Goal: Transaction & Acquisition: Download file/media

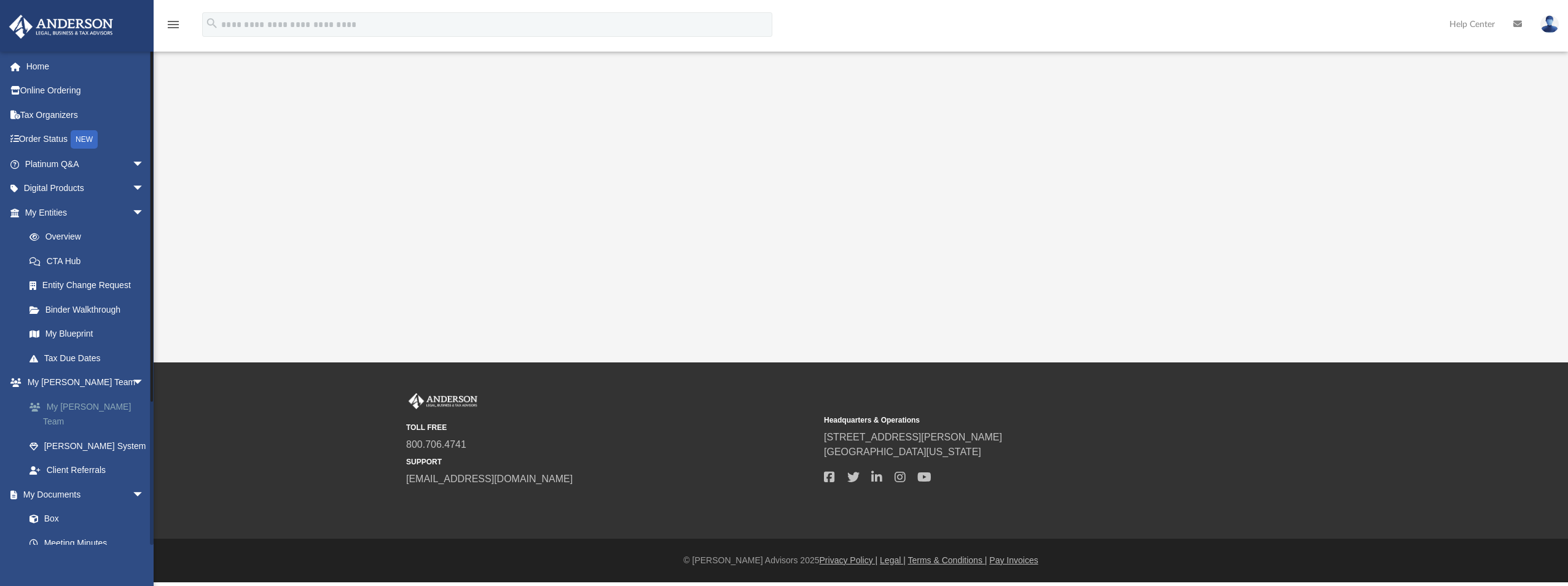
click at [75, 408] on link "My [PERSON_NAME] Team" at bounding box center [90, 414] width 146 height 40
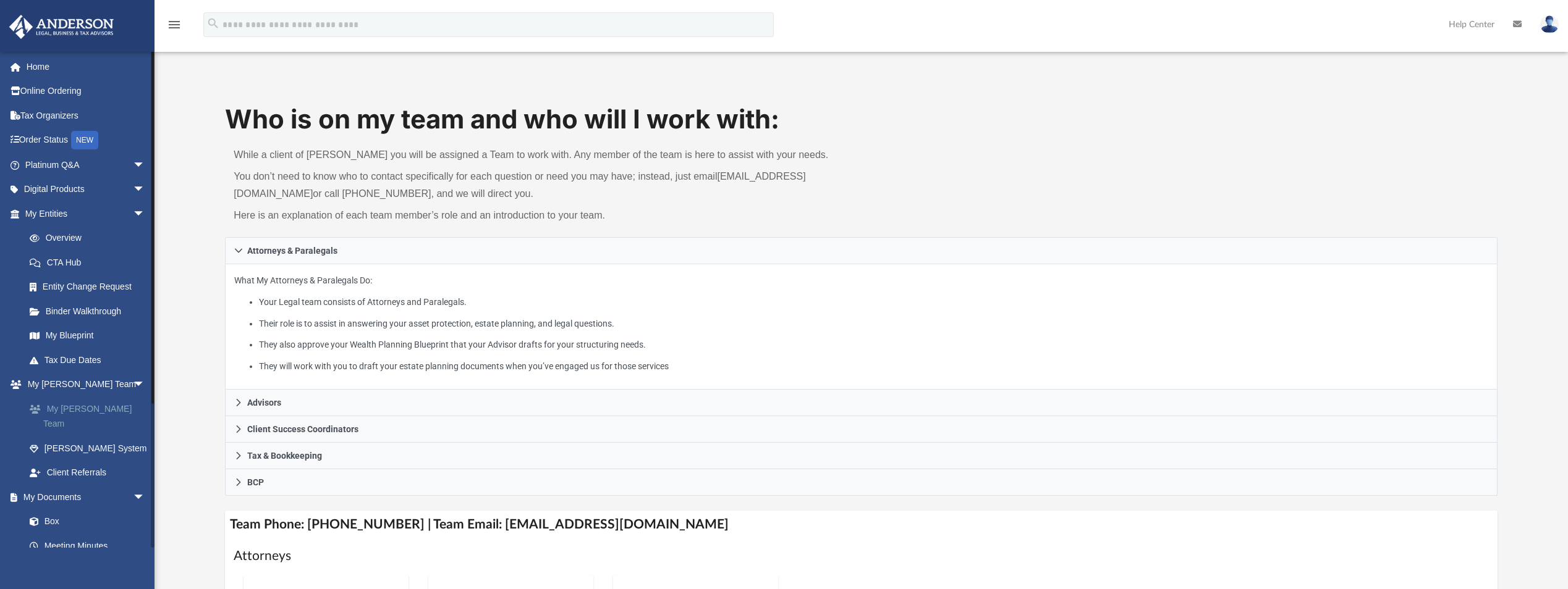
click at [91, 409] on link "My [PERSON_NAME] Team" at bounding box center [90, 416] width 147 height 40
click at [105, 410] on link "My [PERSON_NAME] Team" at bounding box center [90, 416] width 147 height 40
click at [79, 356] on link "Tax Due Dates" at bounding box center [90, 360] width 147 height 25
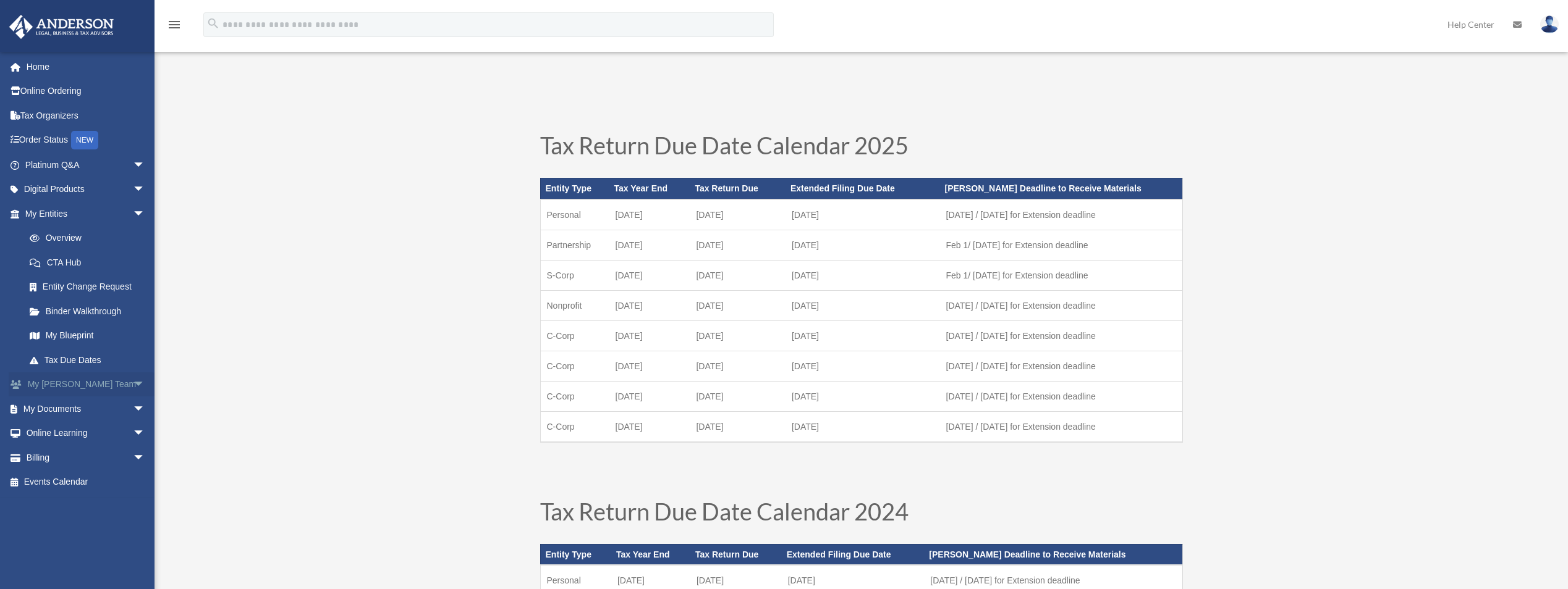
click at [133, 385] on span "arrow_drop_down" at bounding box center [145, 384] width 25 height 25
click at [133, 485] on span "arrow_drop_down" at bounding box center [145, 497] width 25 height 25
click at [54, 510] on link "Box" at bounding box center [90, 522] width 147 height 25
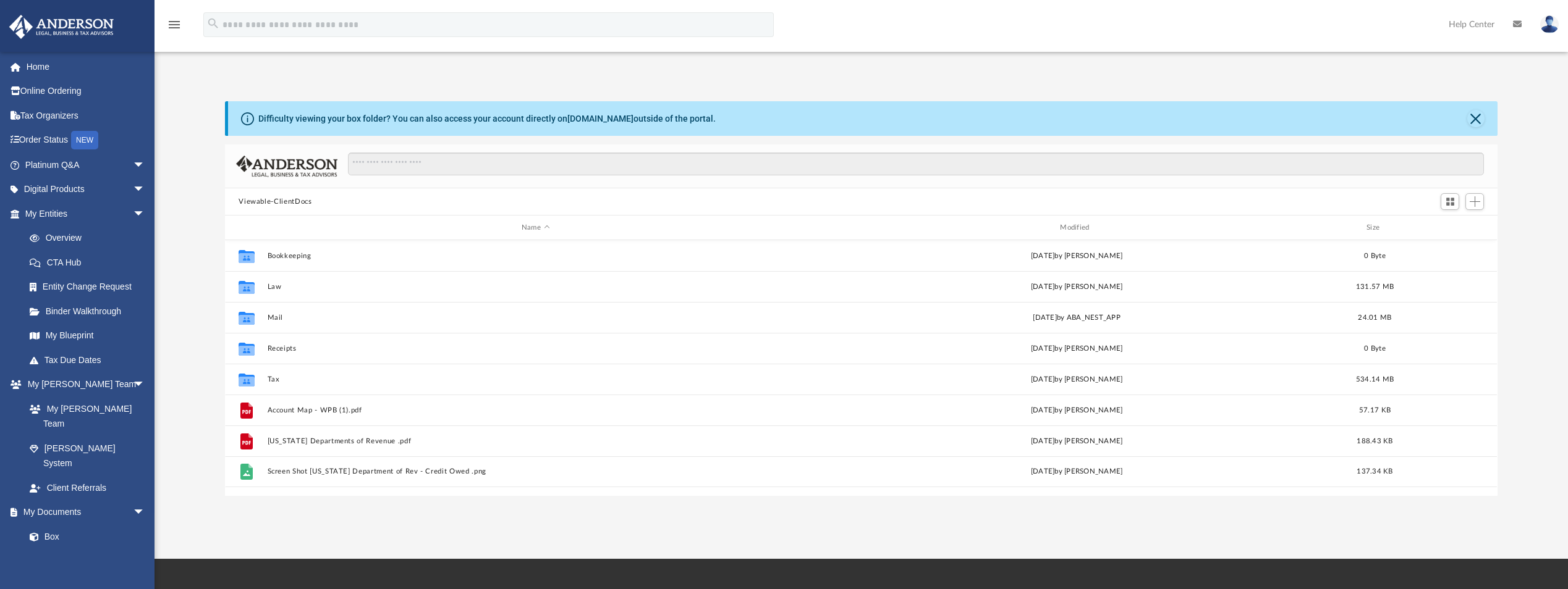
scroll to position [272, 1263]
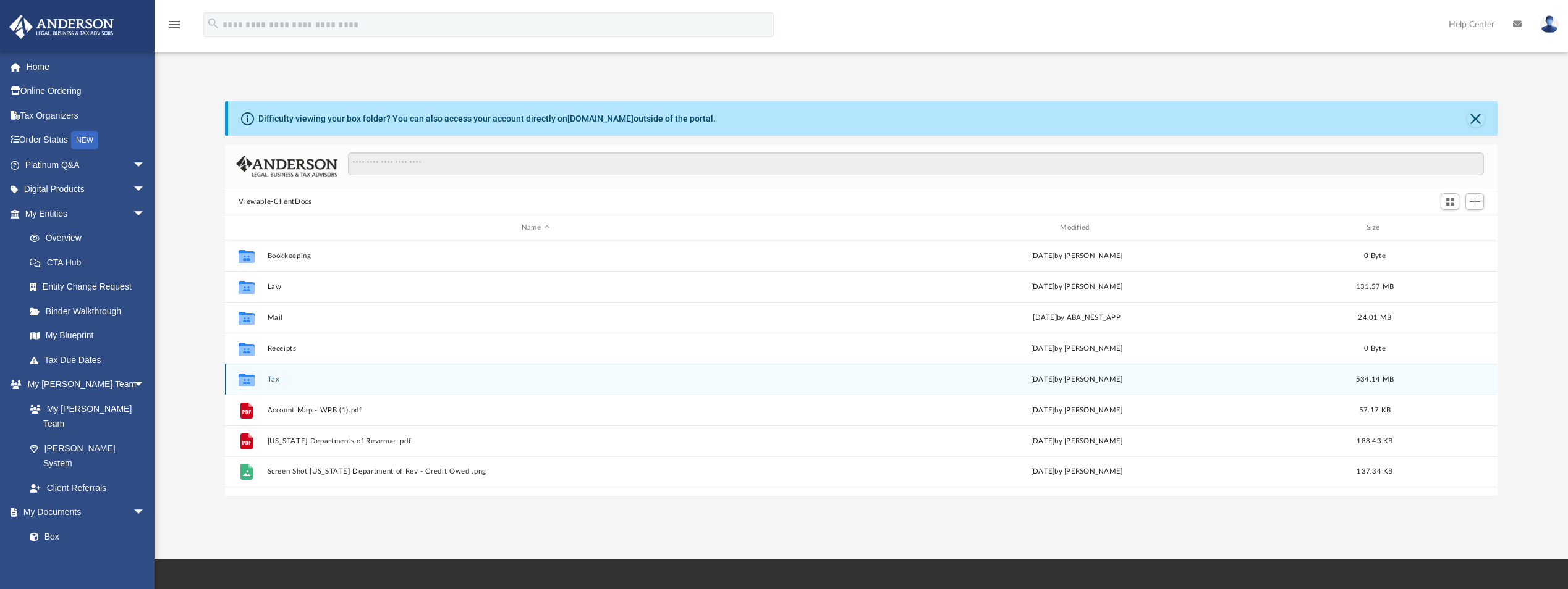
click at [273, 375] on button "Tax" at bounding box center [535, 379] width 536 height 8
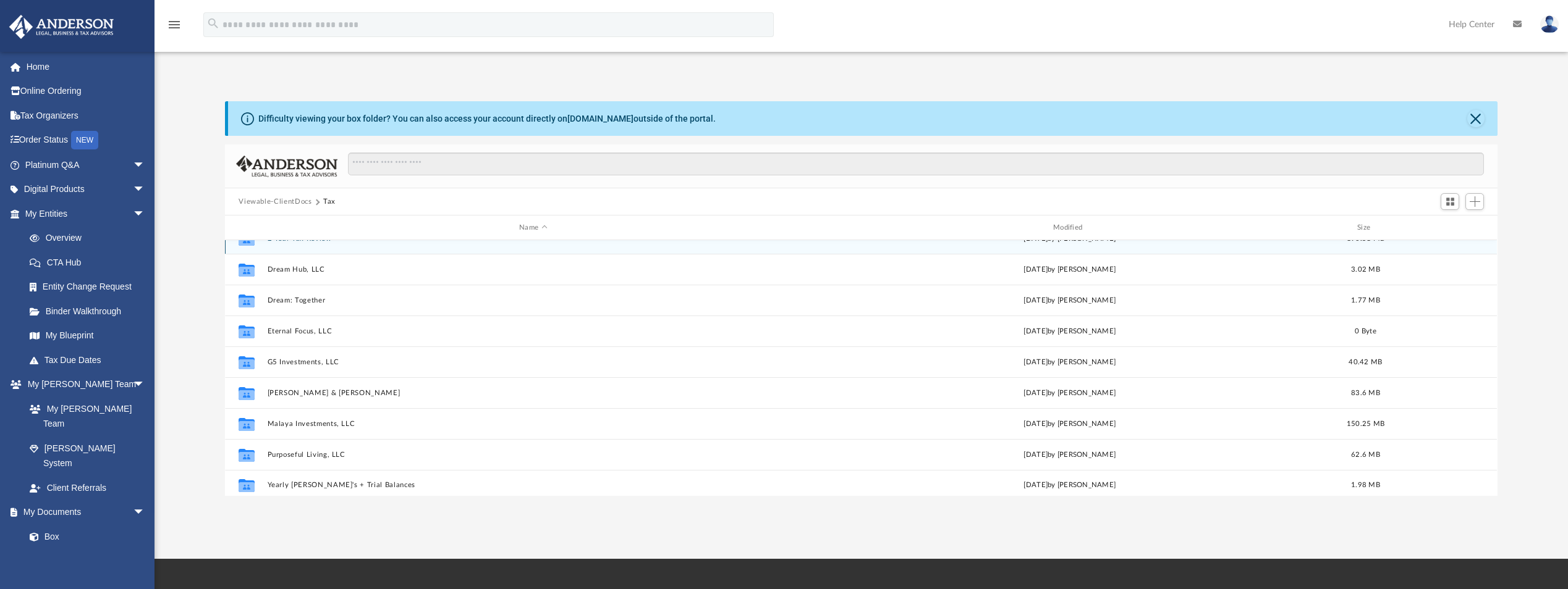
scroll to position [22, 0]
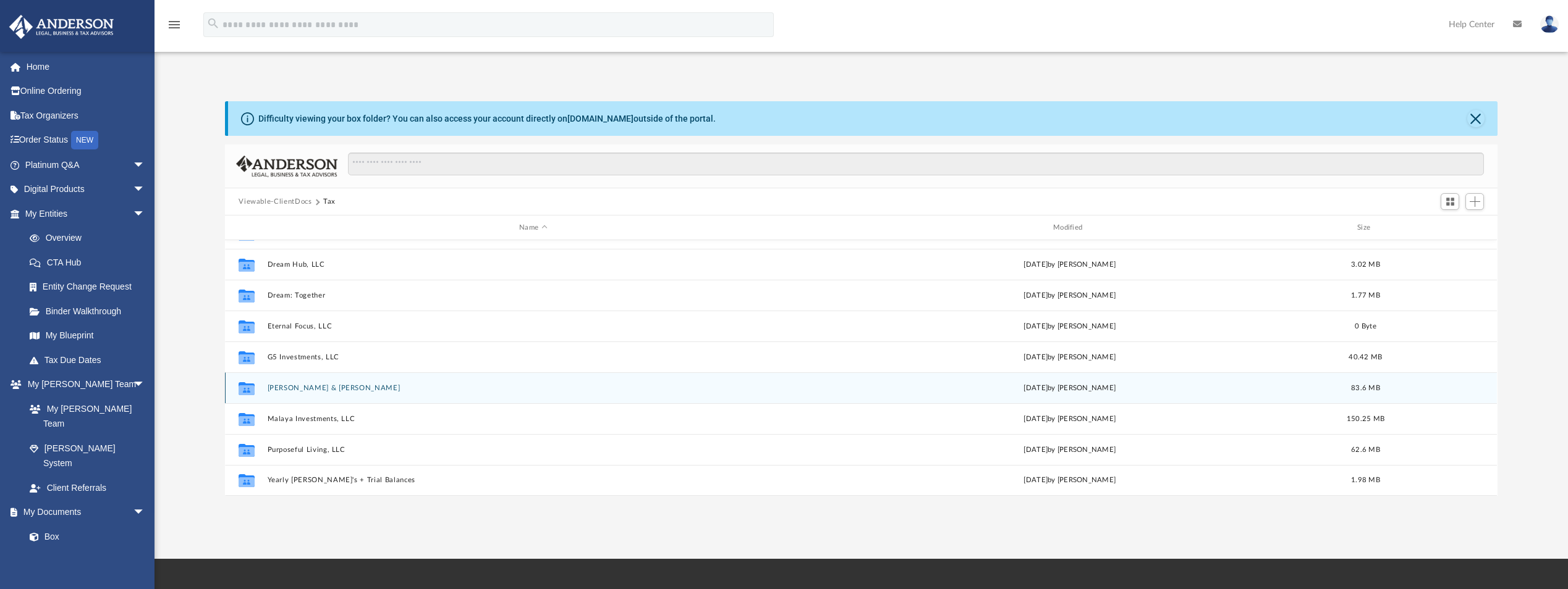
click at [302, 387] on button "Gentry, Travis & Julia" at bounding box center [533, 387] width 532 height 8
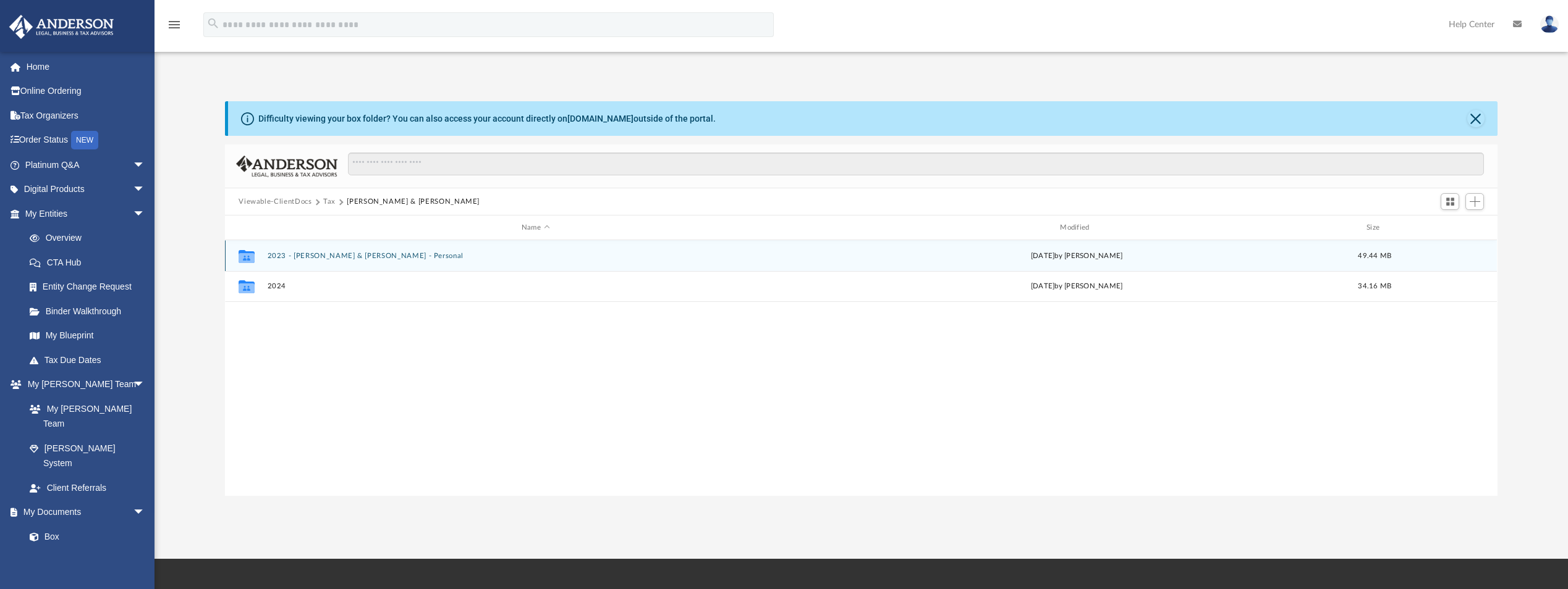
scroll to position [0, 0]
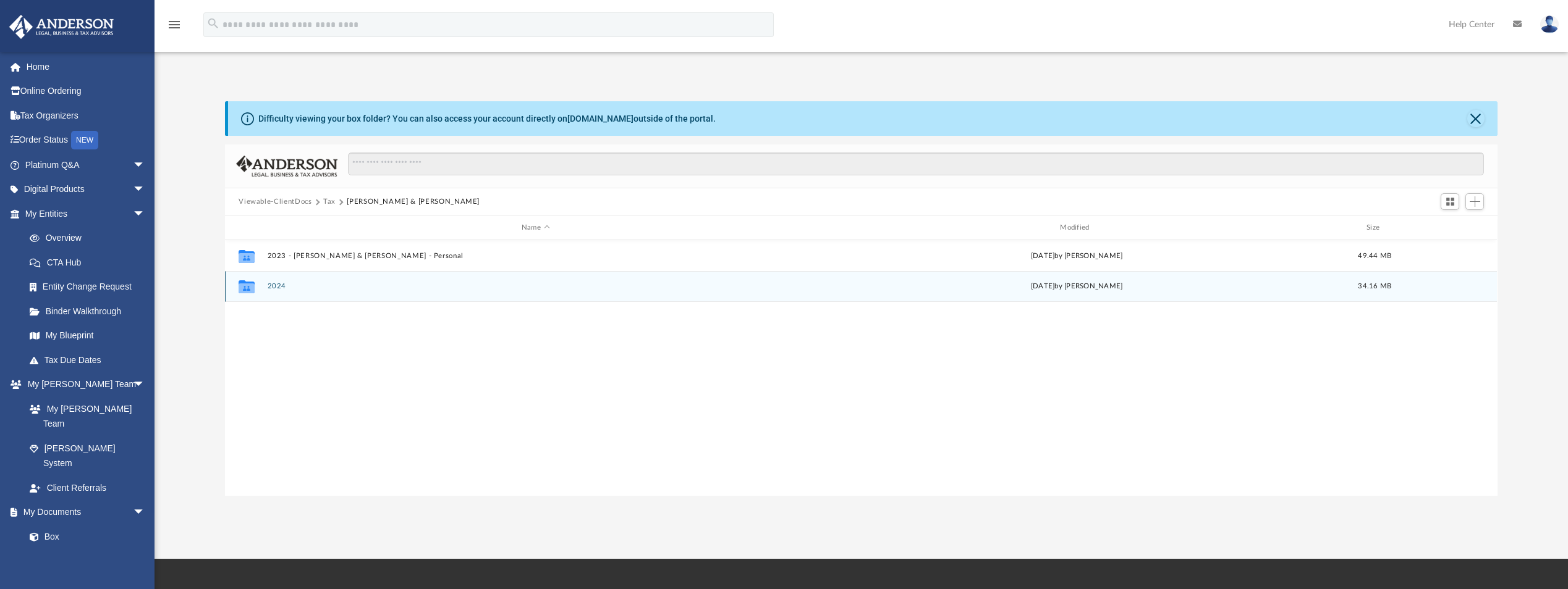
click at [339, 284] on button "2024" at bounding box center [535, 285] width 536 height 8
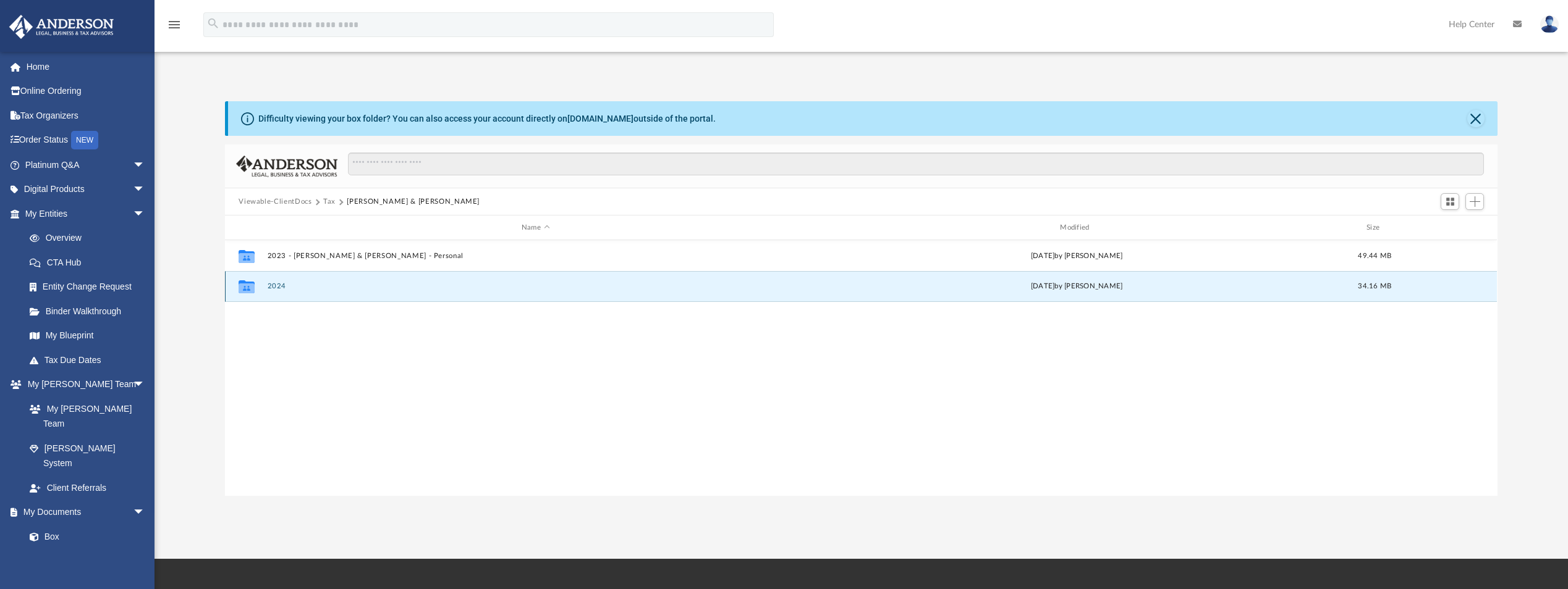
click at [339, 284] on button "2024" at bounding box center [535, 285] width 536 height 8
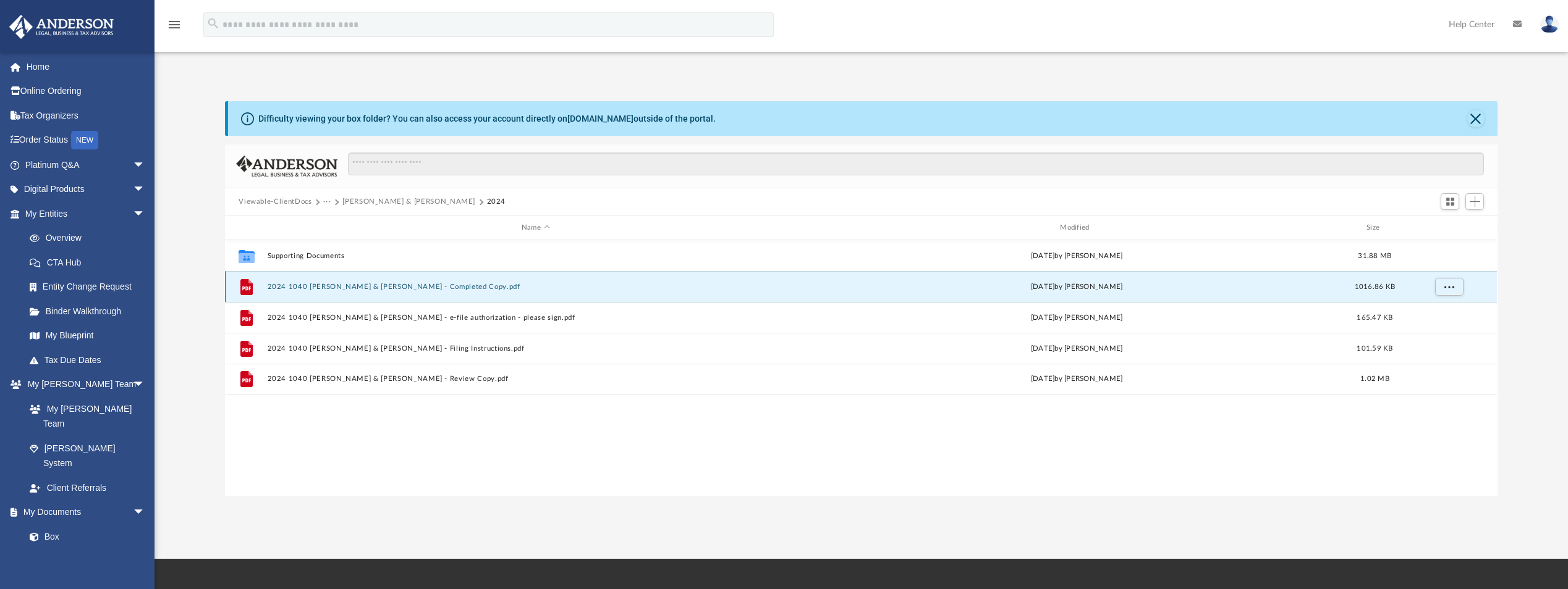
click at [339, 284] on button "2024 1040 Gentry, Travis & Julia - Completed Copy.pdf" at bounding box center [535, 286] width 536 height 8
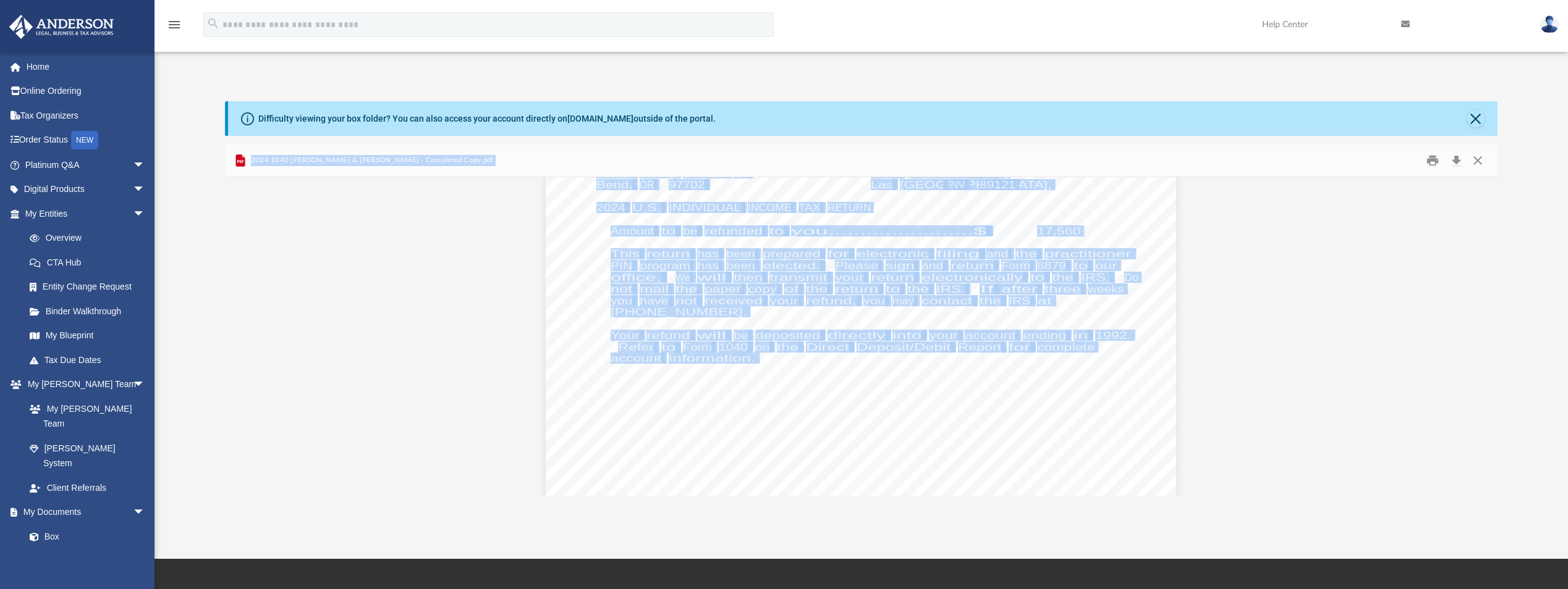
scroll to position [6607, 0]
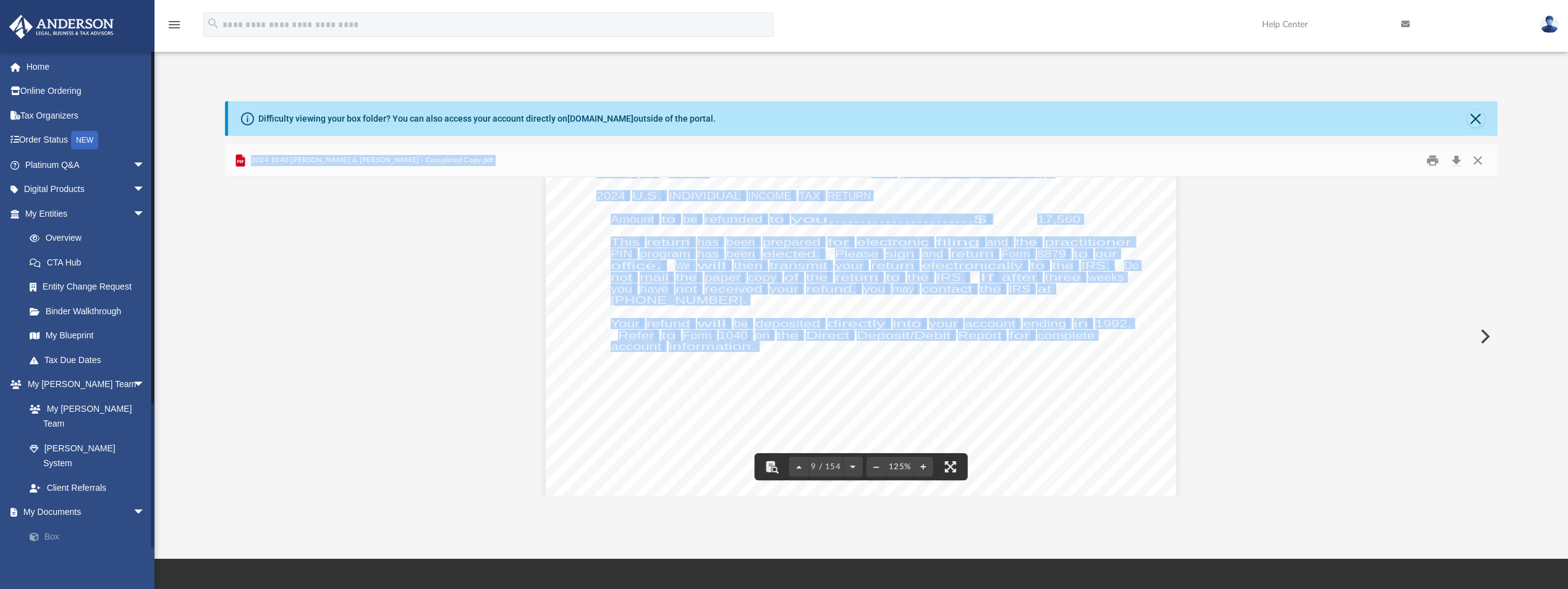
click at [45, 524] on link "Box" at bounding box center [90, 536] width 147 height 25
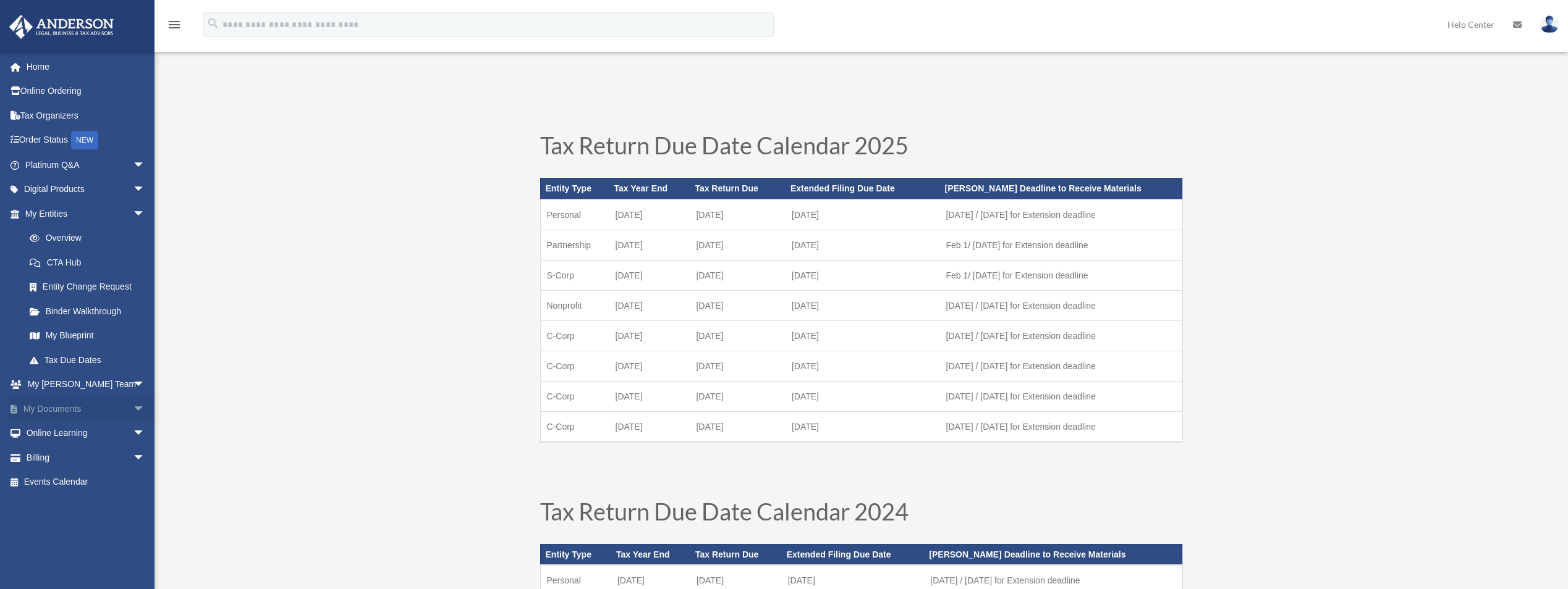
click at [133, 405] on span "arrow_drop_down" at bounding box center [145, 409] width 25 height 25
click at [57, 431] on link "Box" at bounding box center [90, 434] width 147 height 25
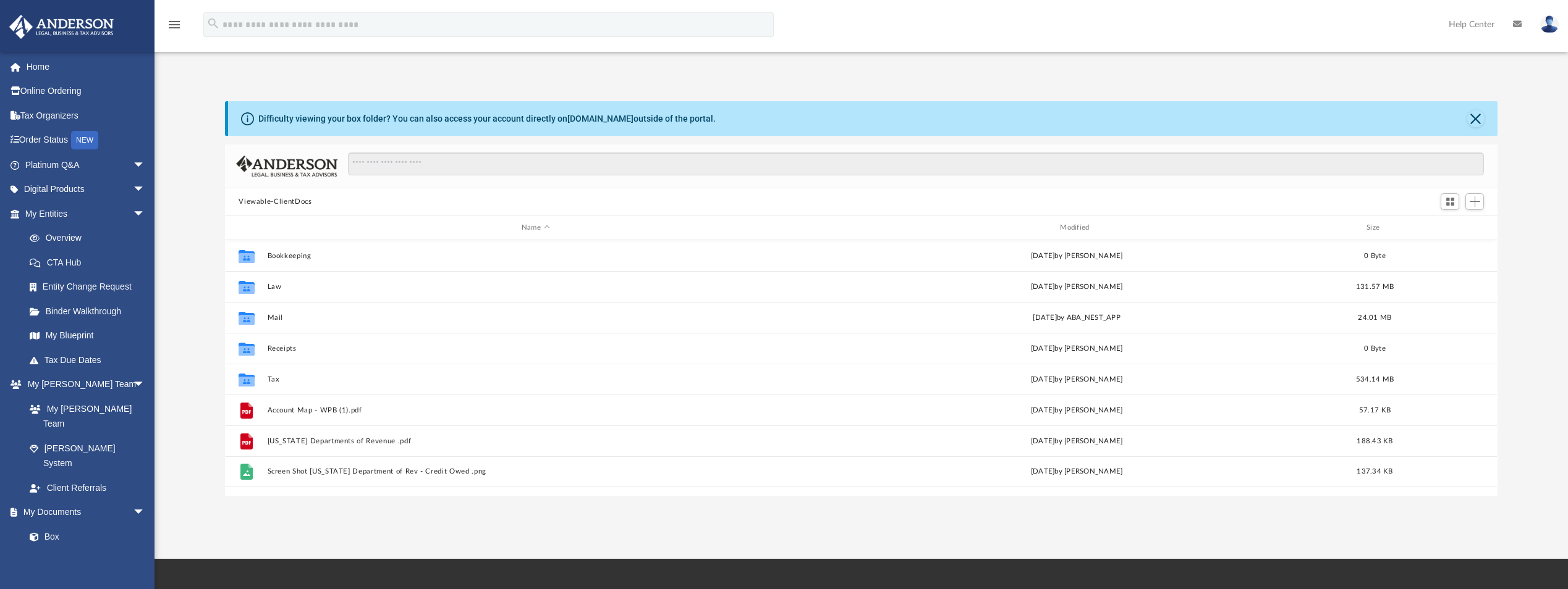
scroll to position [272, 1263]
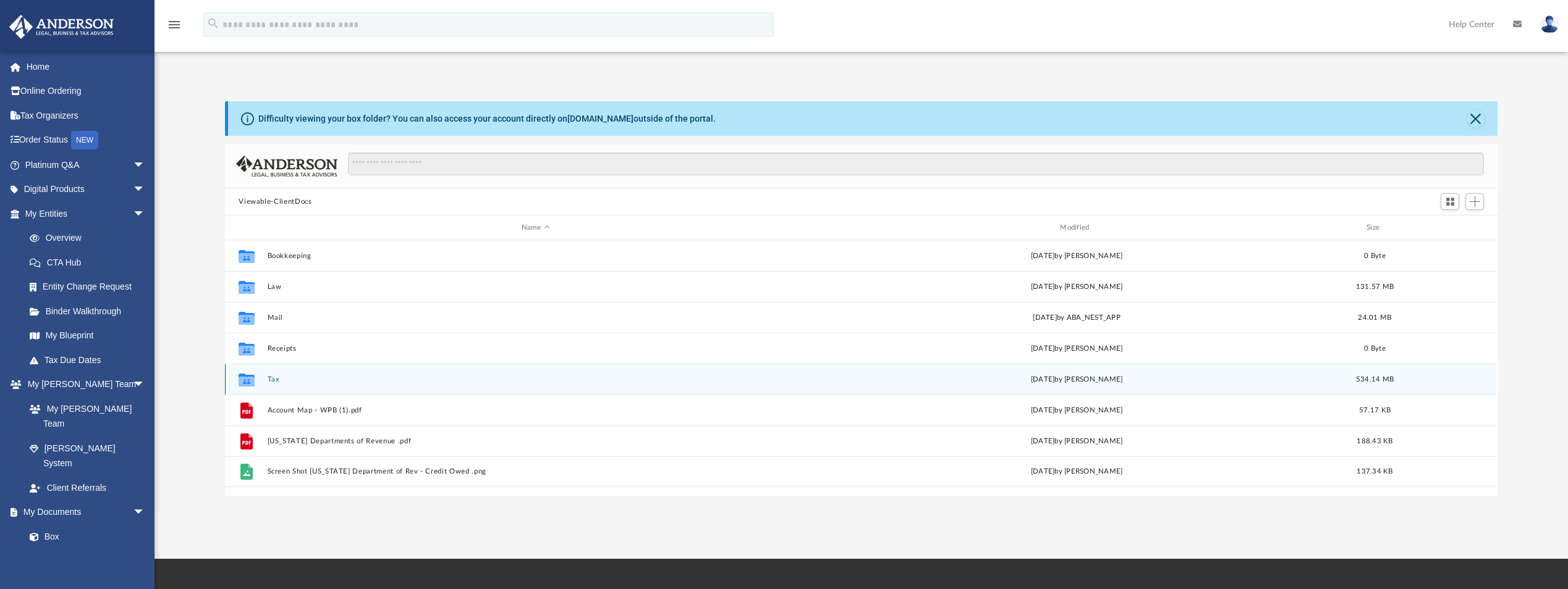
click at [276, 381] on button "Tax" at bounding box center [535, 379] width 536 height 8
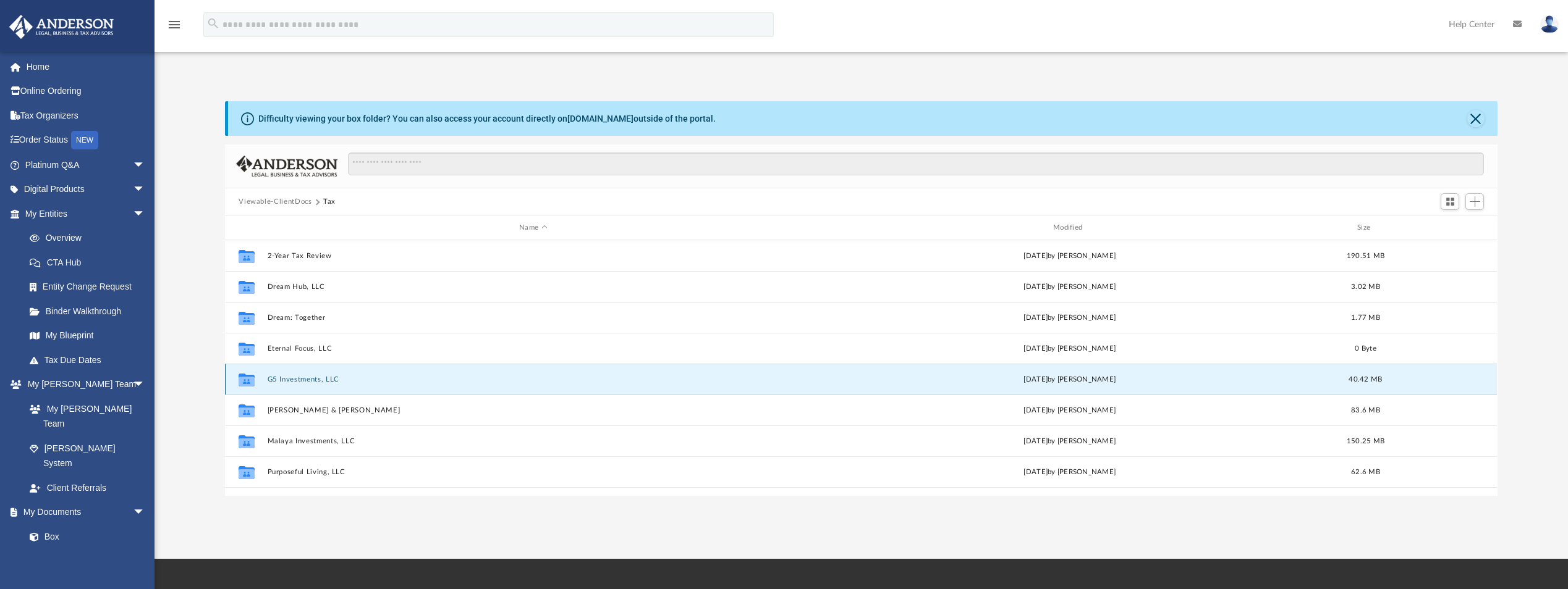
click at [276, 381] on button "G5 Investments, LLC" at bounding box center [533, 379] width 532 height 8
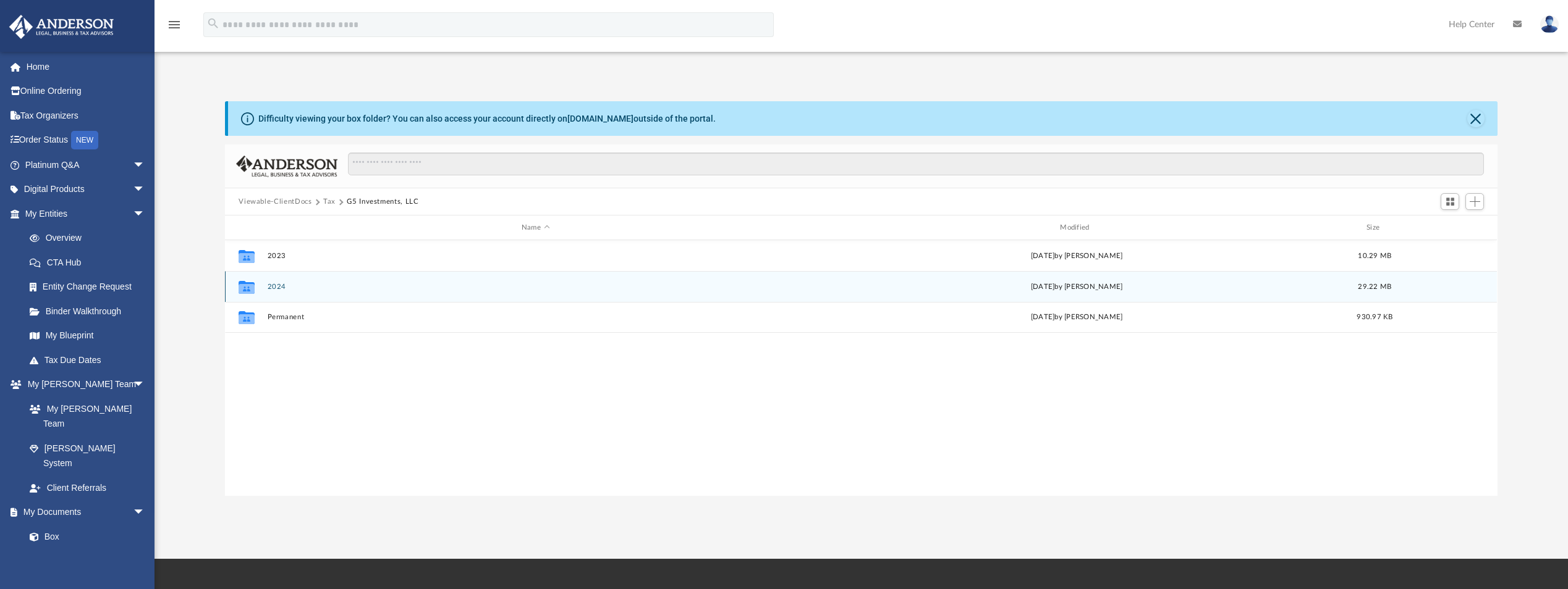
click at [286, 288] on button "2024" at bounding box center [535, 286] width 536 height 8
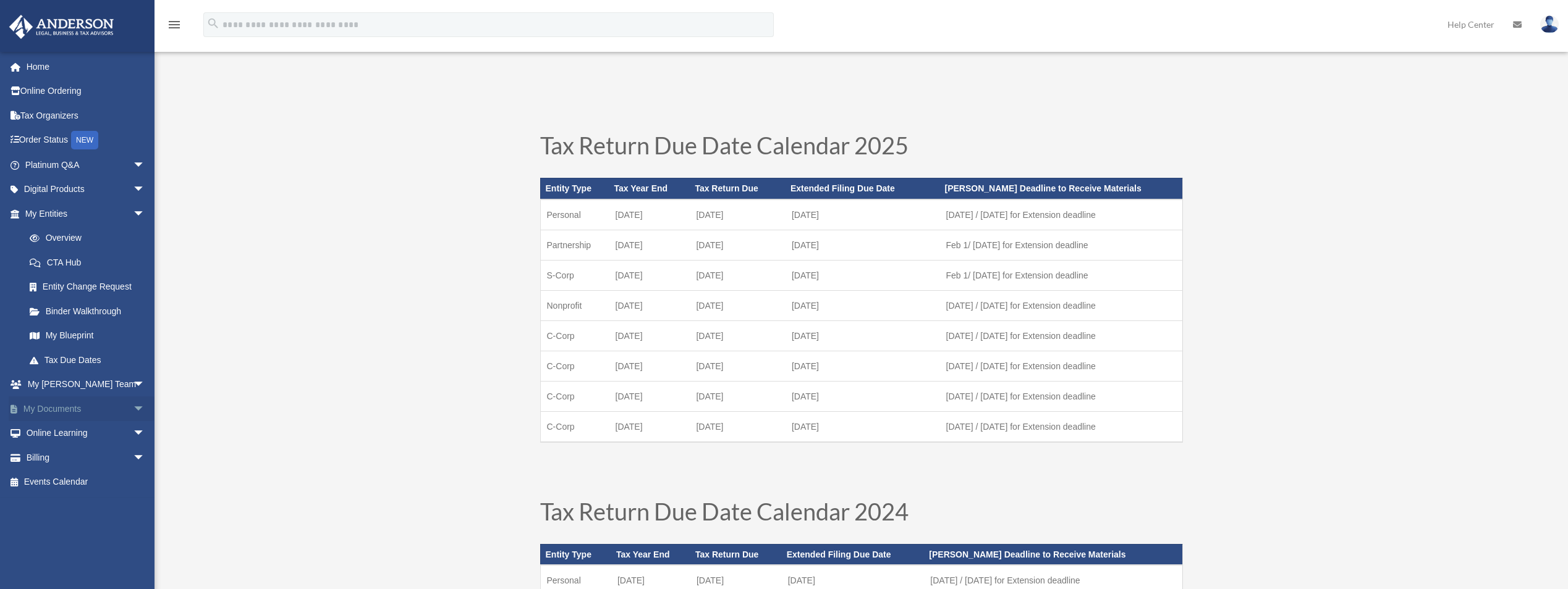
click at [133, 407] on span "arrow_drop_down" at bounding box center [145, 409] width 25 height 25
click at [56, 431] on link "Box" at bounding box center [90, 434] width 147 height 25
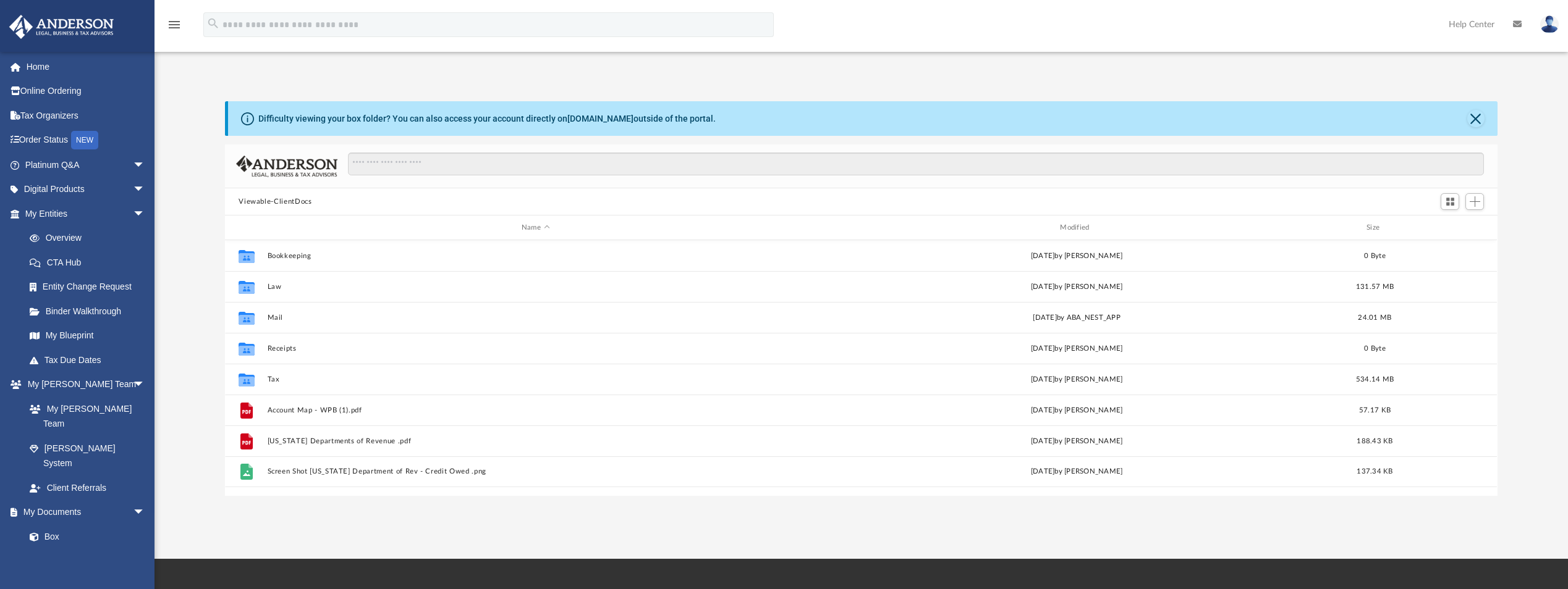
scroll to position [272, 1263]
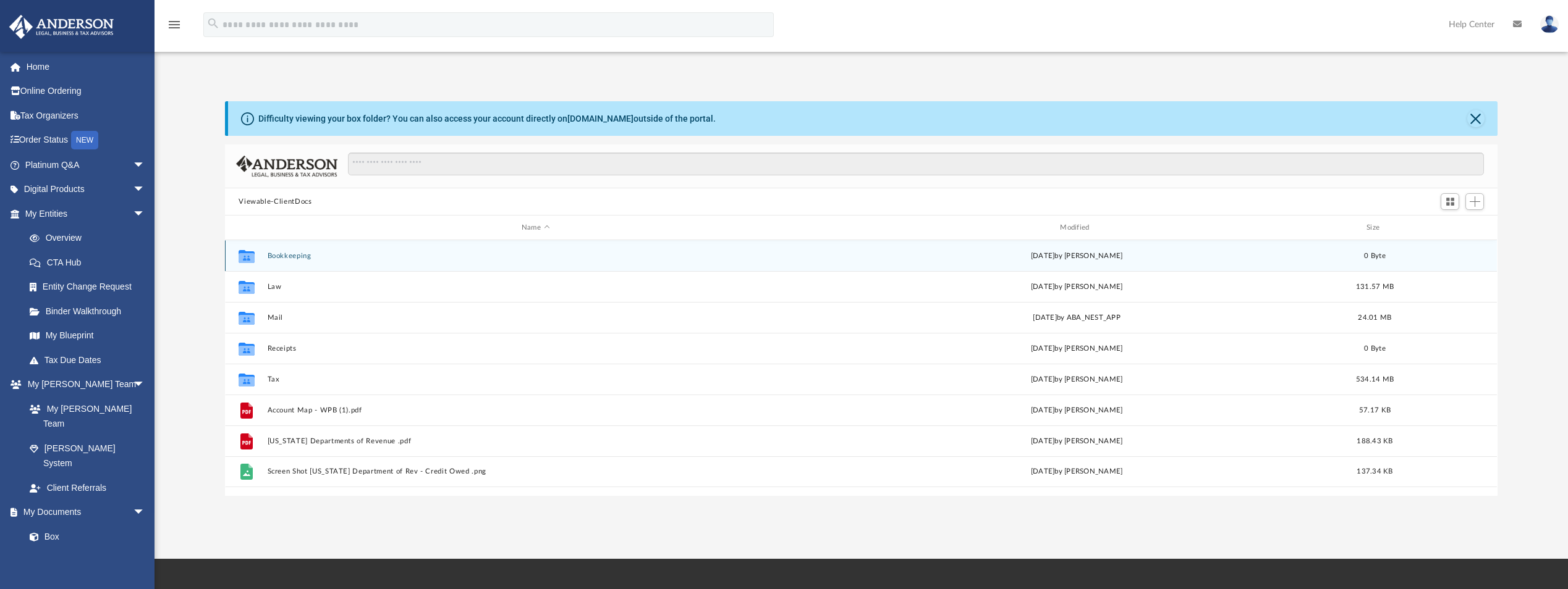
click at [278, 257] on button "Bookkeeping" at bounding box center [535, 256] width 536 height 8
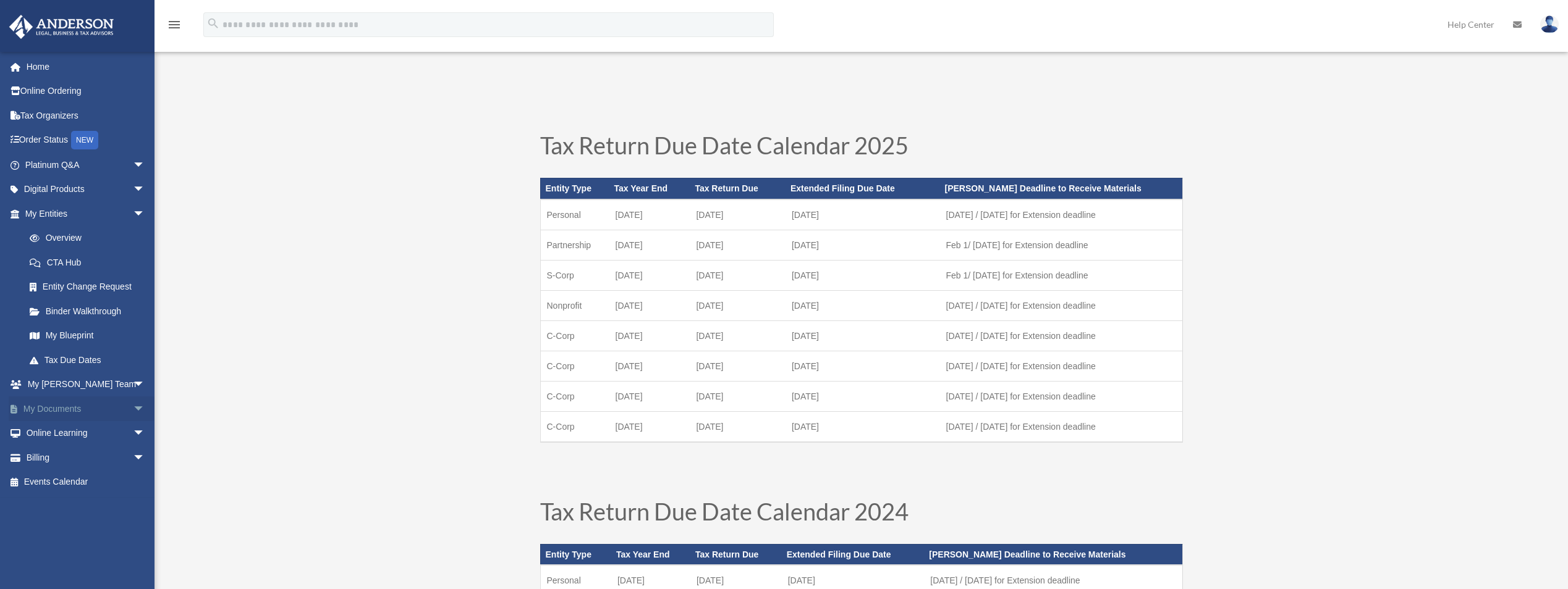
click at [133, 407] on span "arrow_drop_down" at bounding box center [145, 409] width 25 height 25
click at [55, 430] on link "Box" at bounding box center [90, 434] width 147 height 25
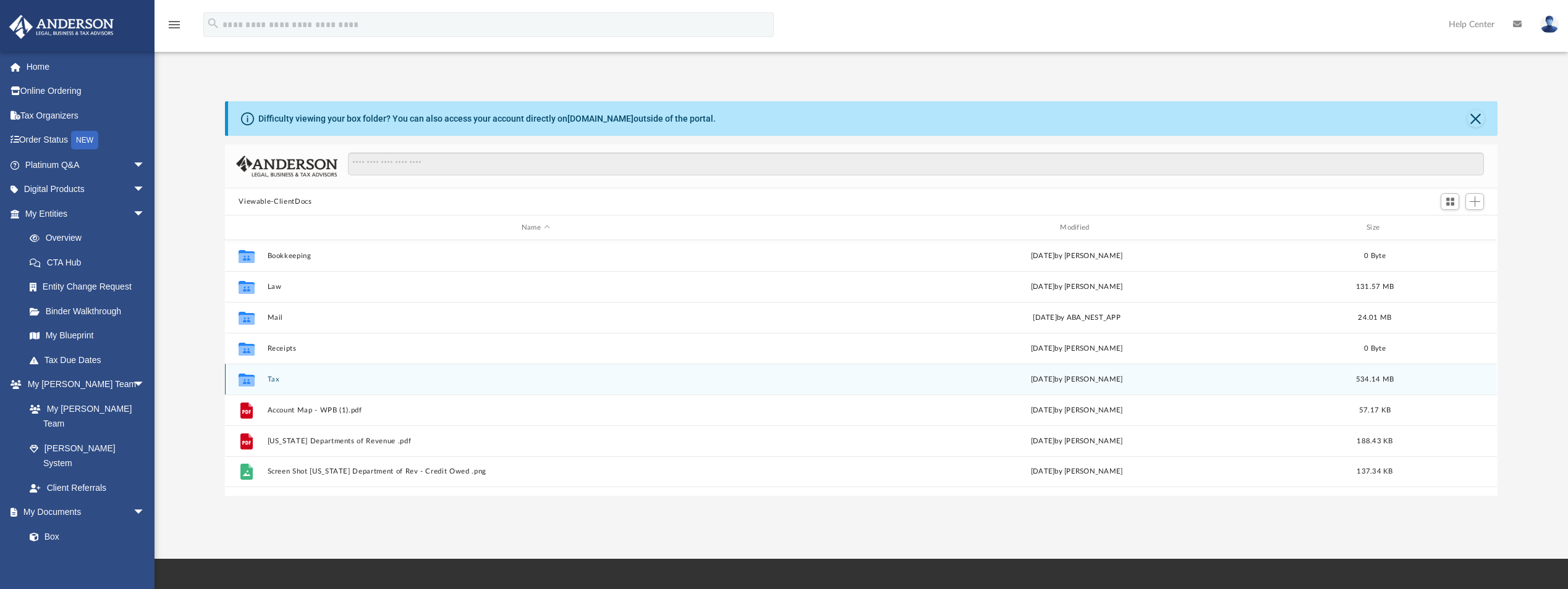
scroll to position [61, 0]
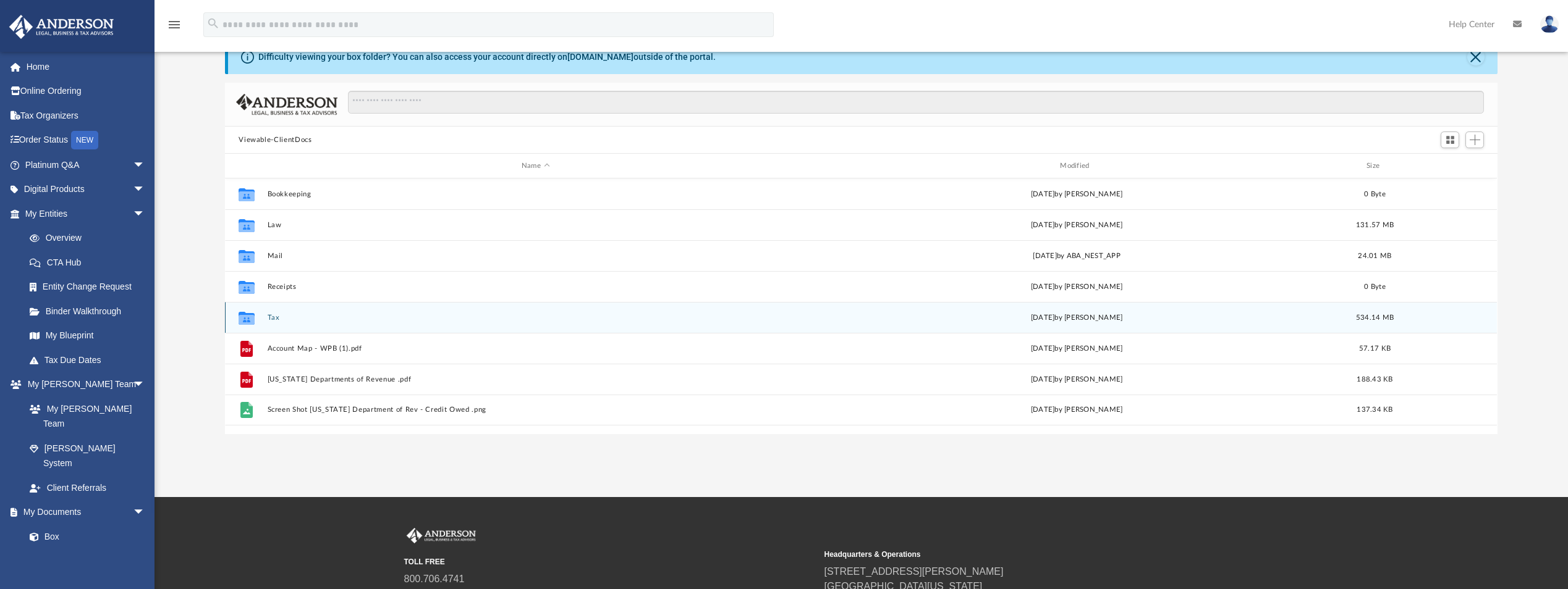
click at [268, 316] on button "Tax" at bounding box center [535, 317] width 536 height 8
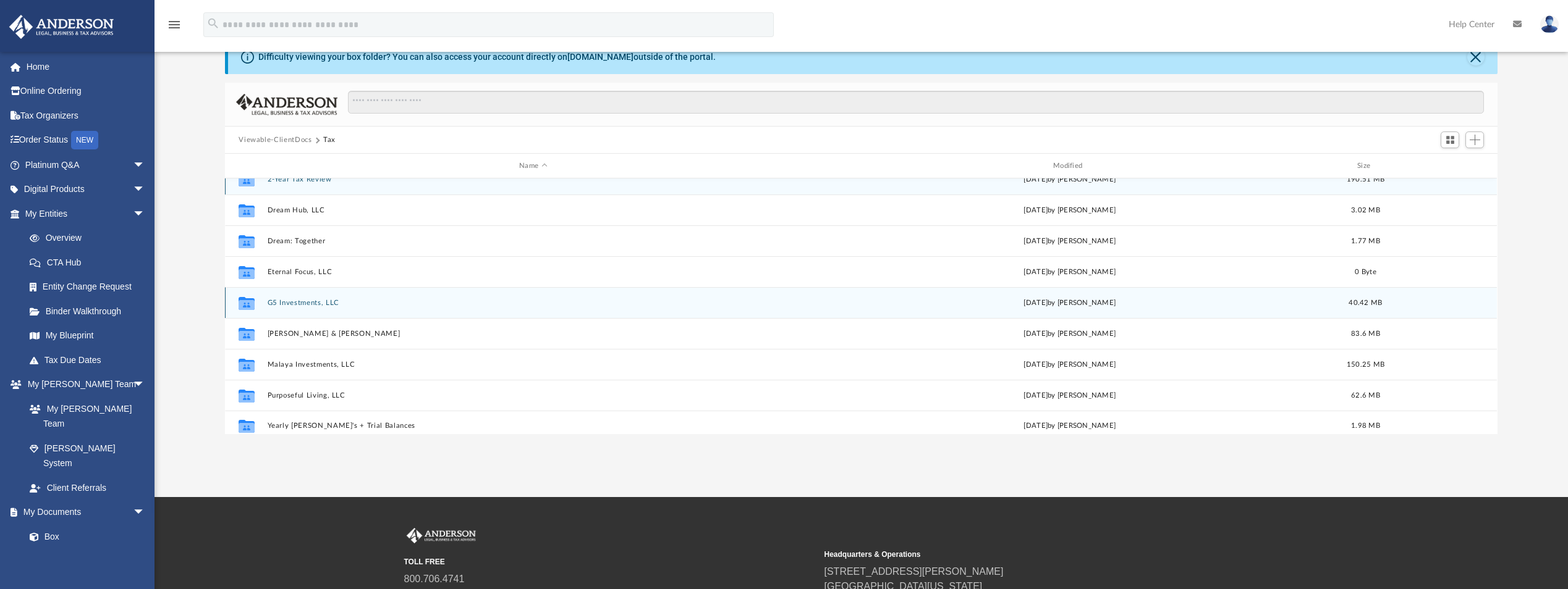
scroll to position [22, 0]
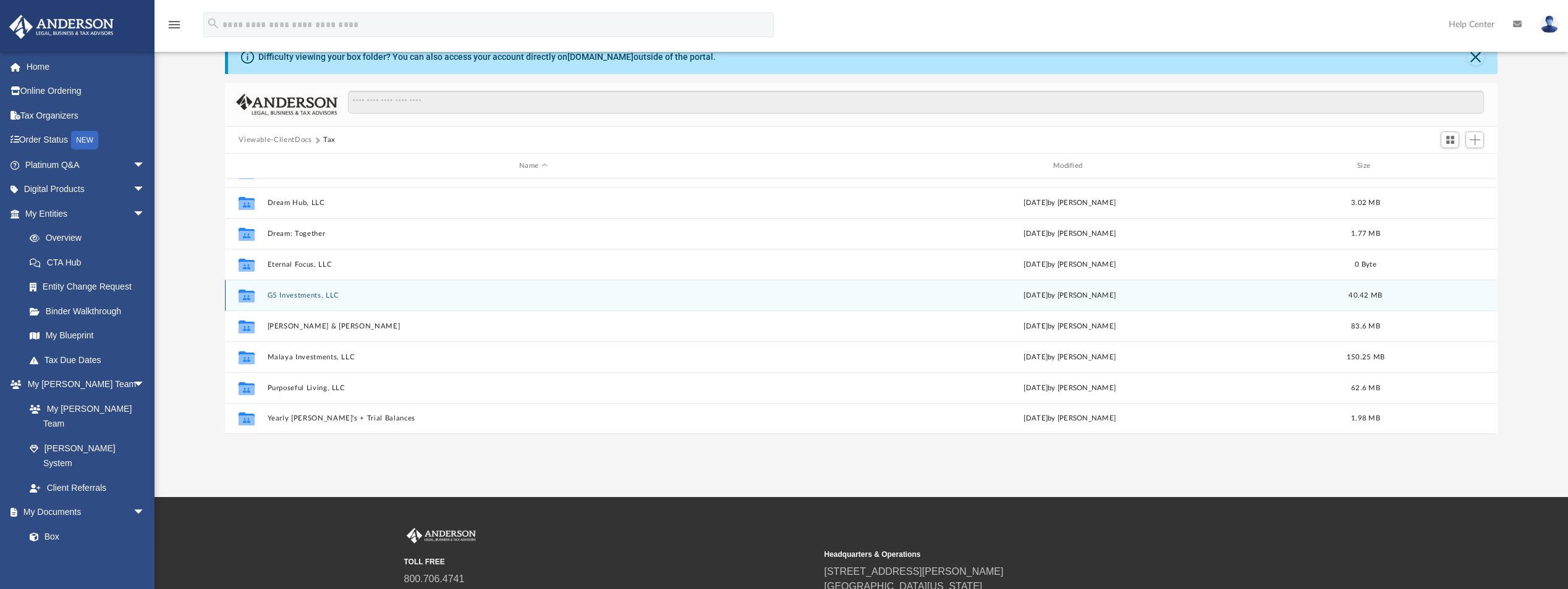
click at [314, 295] on button "G5 Investments, LLC" at bounding box center [533, 295] width 532 height 8
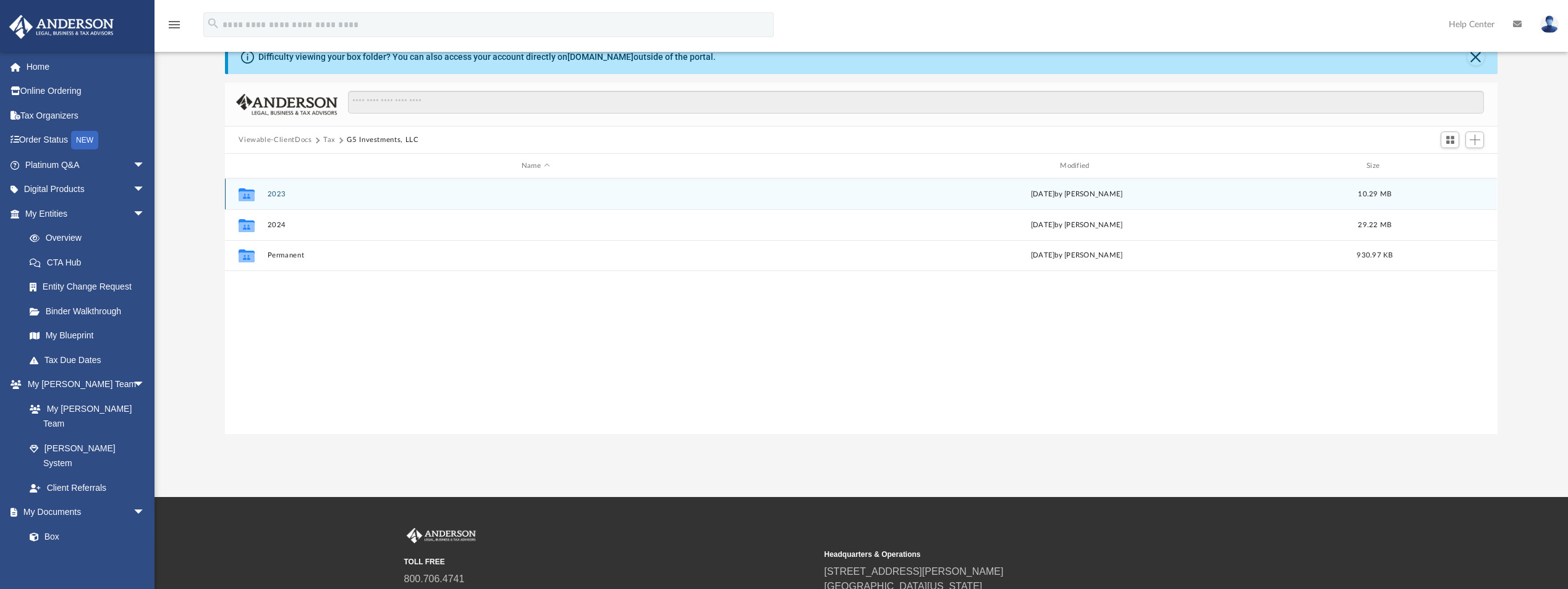
scroll to position [0, 0]
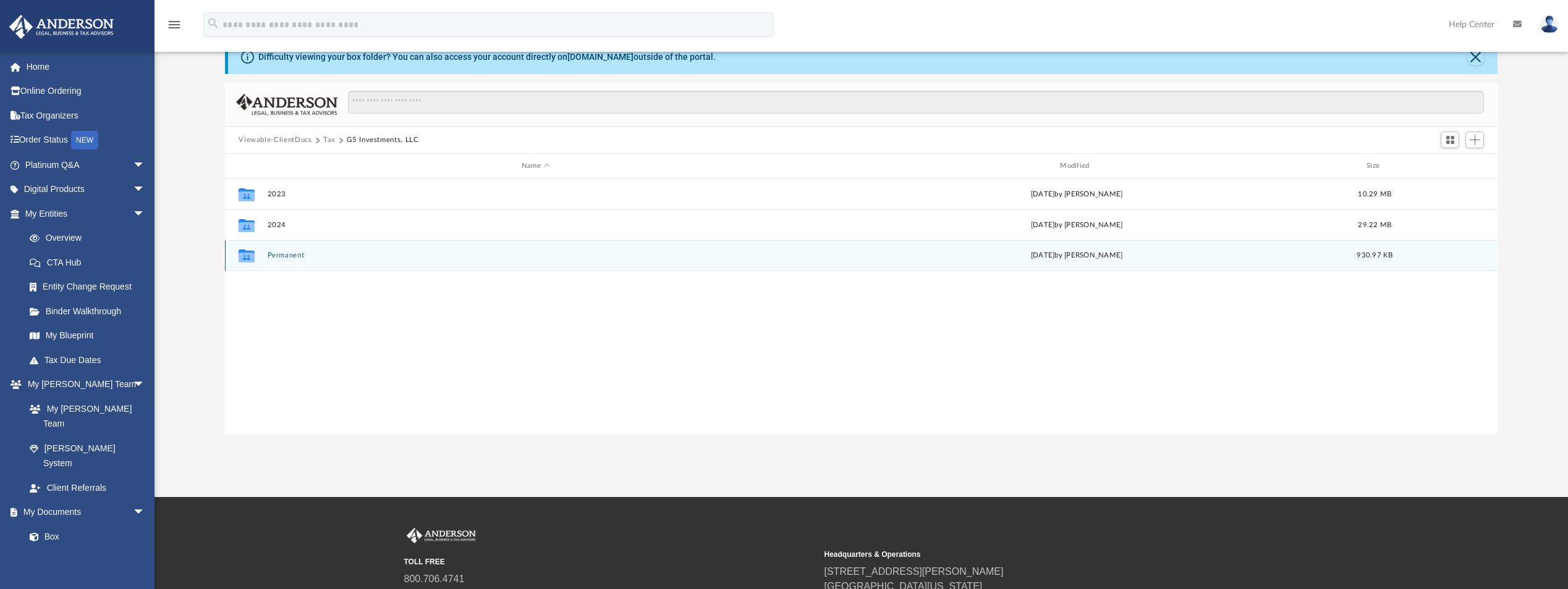
click at [291, 254] on button "Permanent" at bounding box center [535, 255] width 536 height 8
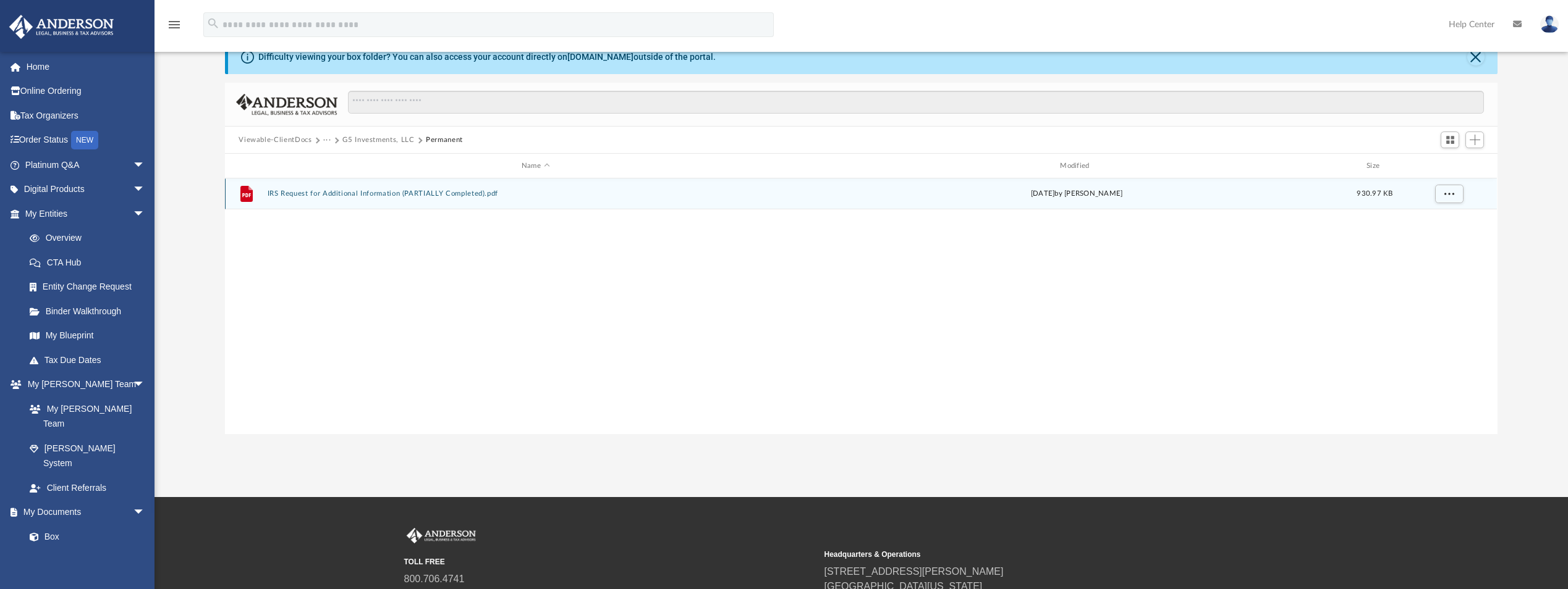
click at [312, 193] on button "IRS Request for Additional Information (PARTIALLY Completed).pdf" at bounding box center [535, 193] width 536 height 8
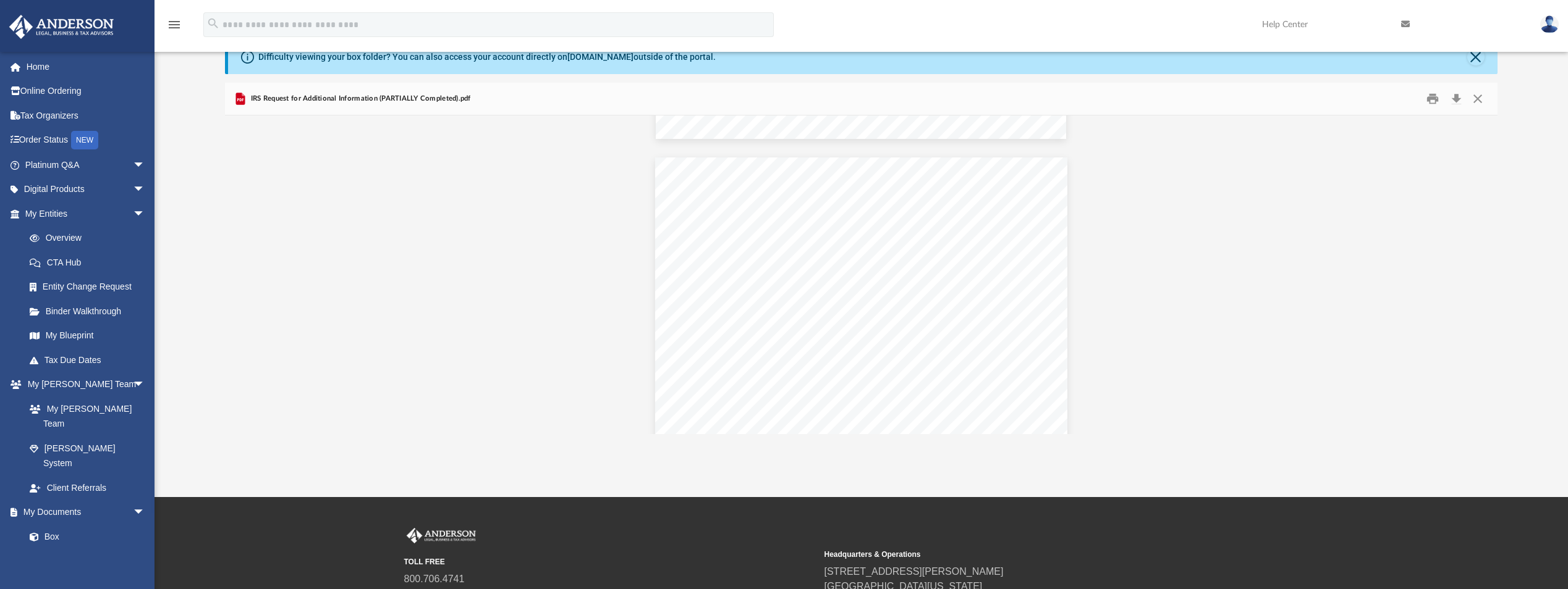
scroll to position [2501, 0]
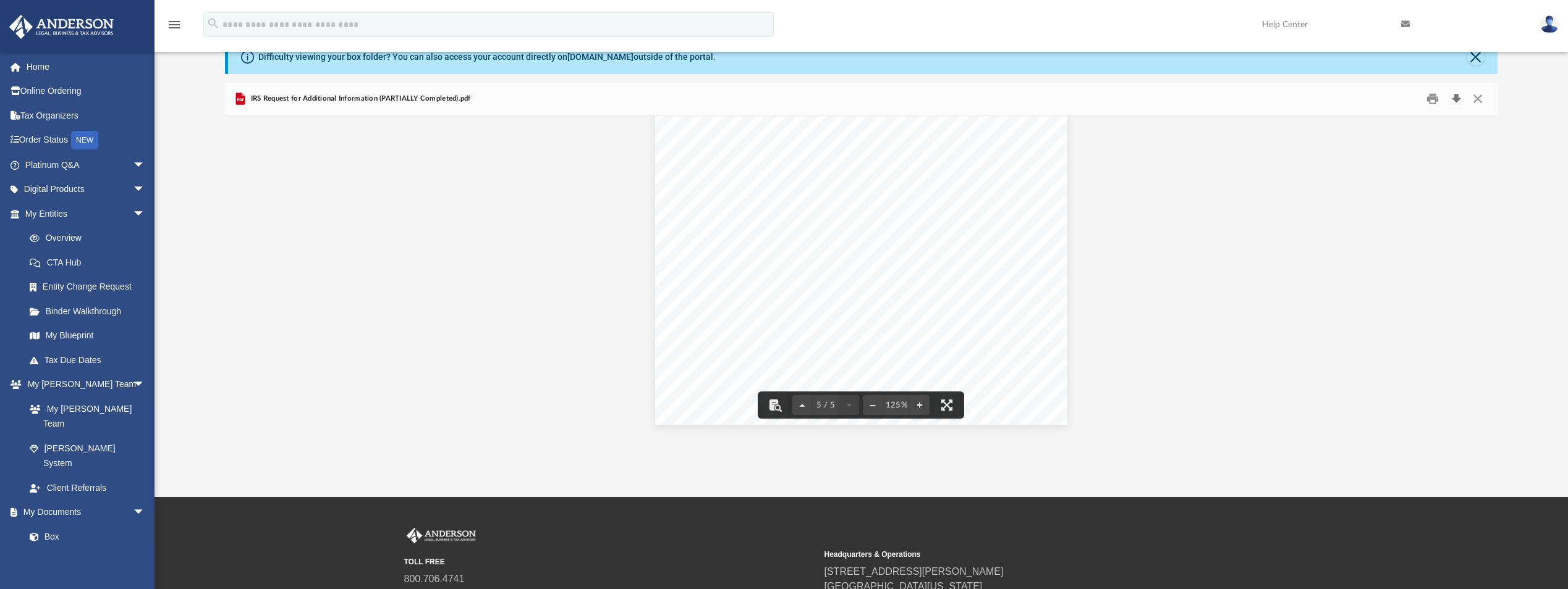
click at [1457, 95] on button "Download" at bounding box center [1456, 99] width 22 height 19
click at [1457, 94] on button "Download" at bounding box center [1456, 99] width 22 height 19
click at [1451, 95] on button "Download" at bounding box center [1456, 99] width 22 height 19
